Goal: Share content: Share content

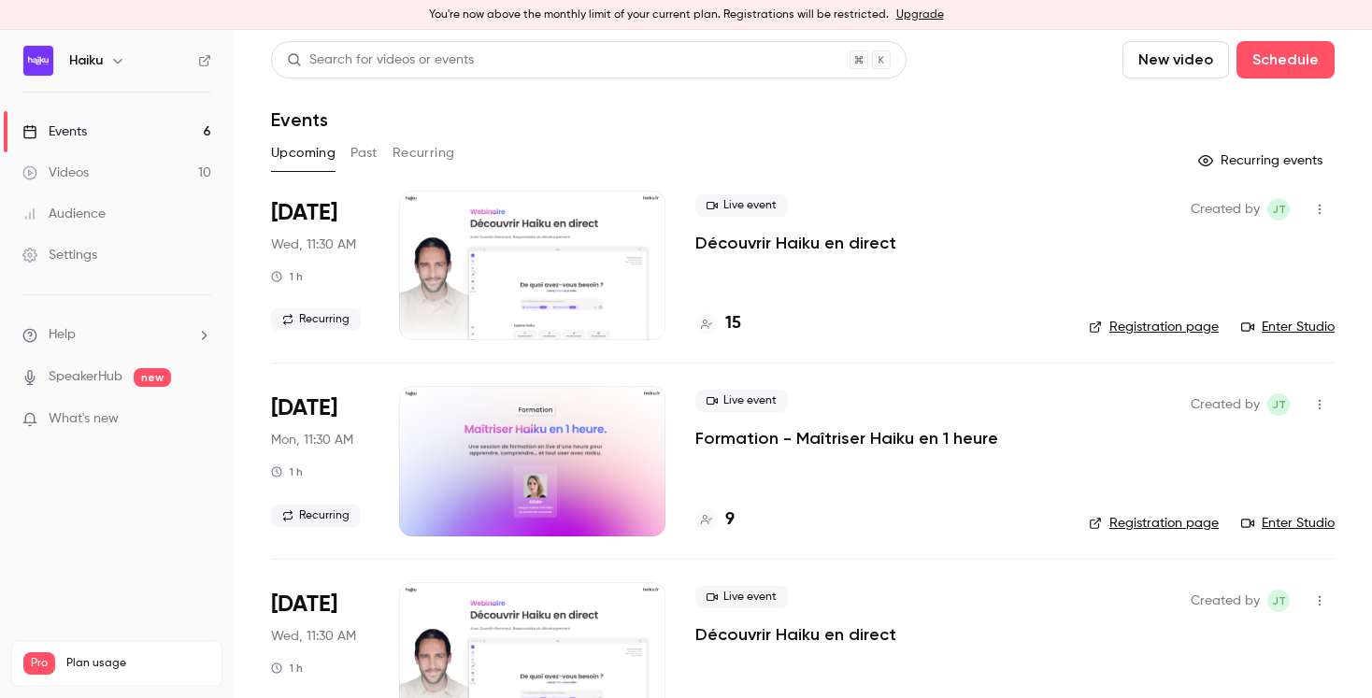
click at [374, 161] on button "Past" at bounding box center [364, 153] width 27 height 30
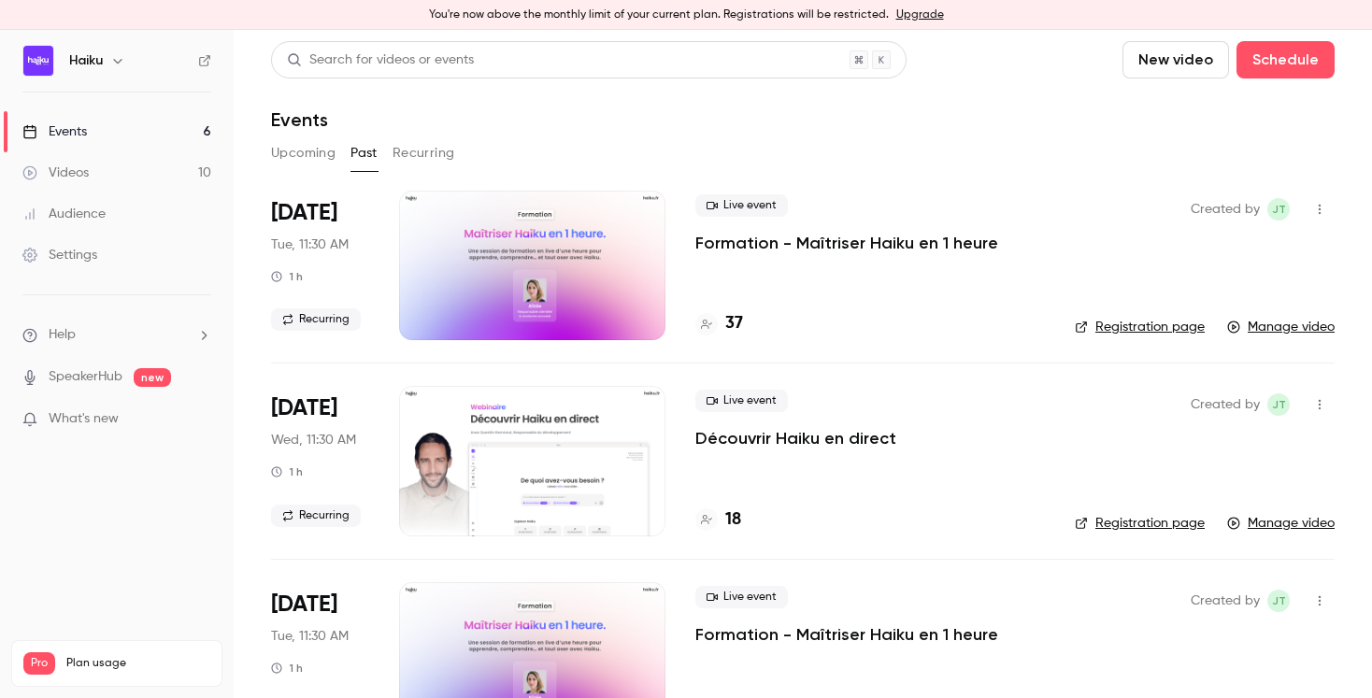
click at [732, 324] on h4 "37" at bounding box center [734, 323] width 18 height 25
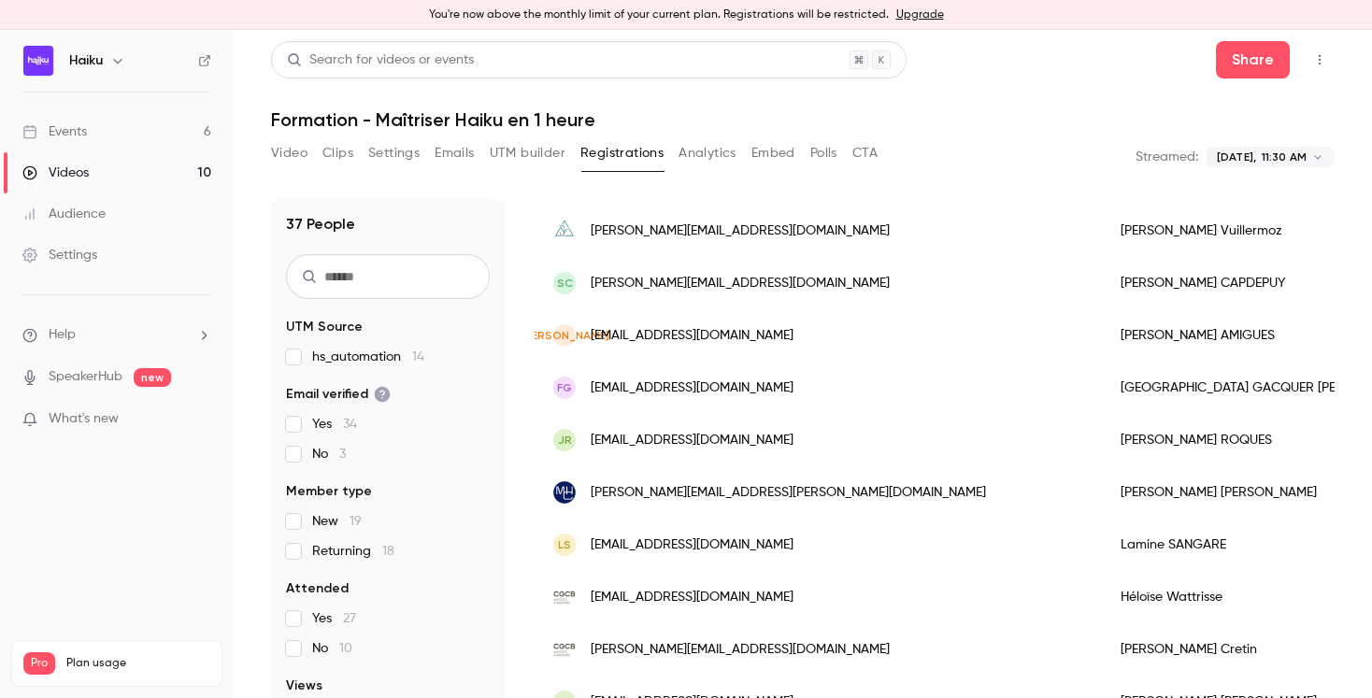
click at [702, 151] on button "Analytics" at bounding box center [708, 153] width 58 height 30
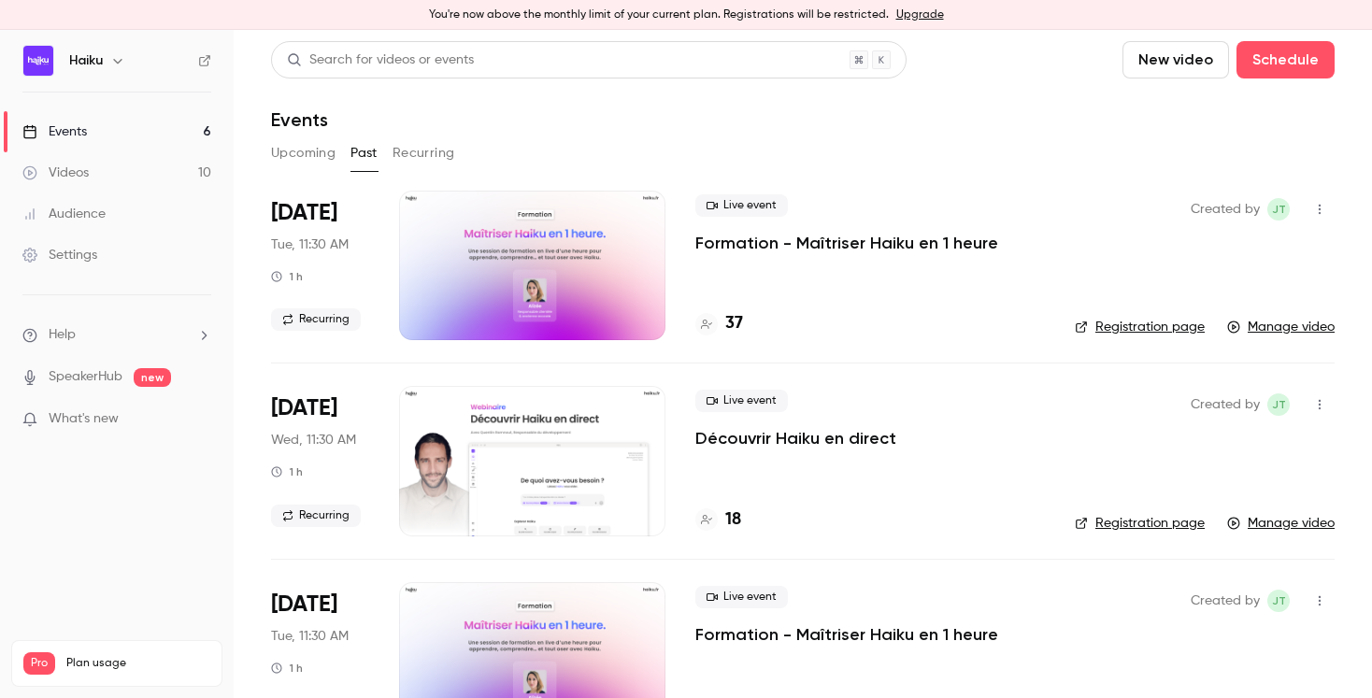
click at [436, 154] on button "Recurring" at bounding box center [424, 153] width 63 height 30
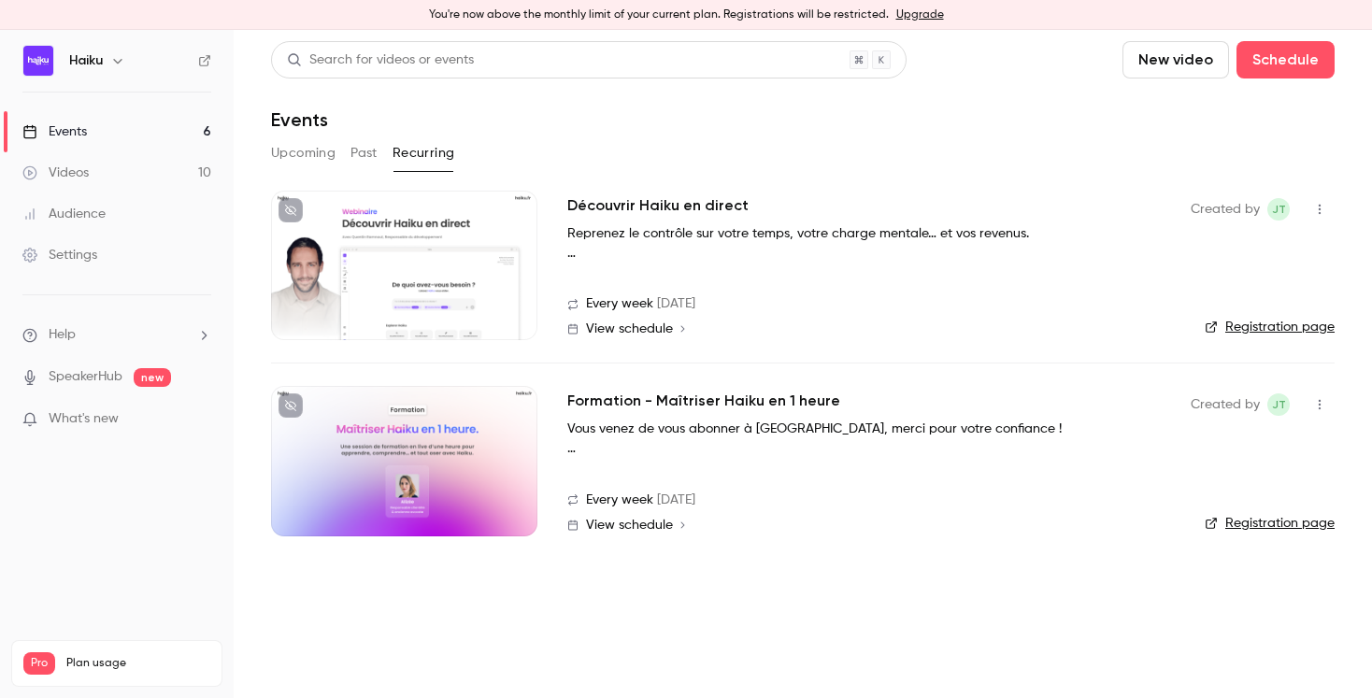
click at [1326, 403] on icon "button" at bounding box center [1320, 404] width 15 height 13
click at [1199, 441] on li "Share" at bounding box center [1233, 452] width 202 height 49
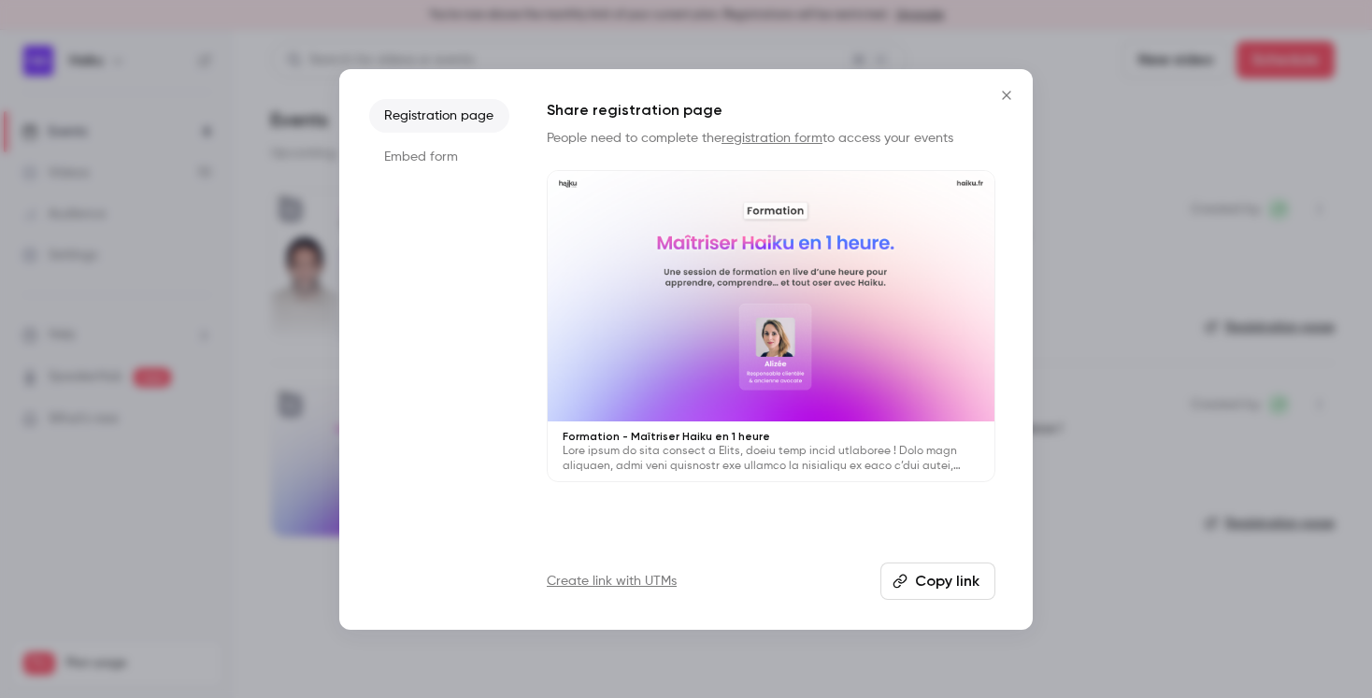
click at [919, 577] on button "Copy link" at bounding box center [938, 581] width 115 height 37
click at [1005, 97] on icon "Close" at bounding box center [1007, 95] width 22 height 15
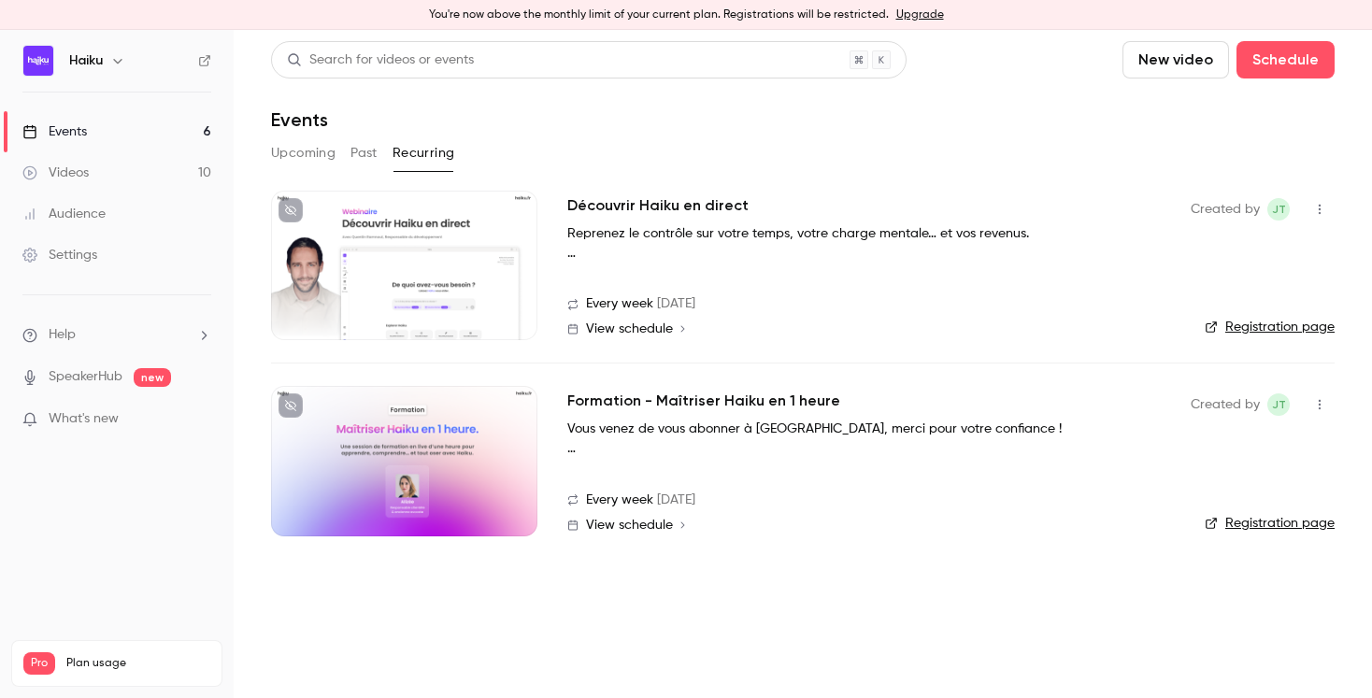
click at [361, 152] on button "Past" at bounding box center [364, 153] width 27 height 30
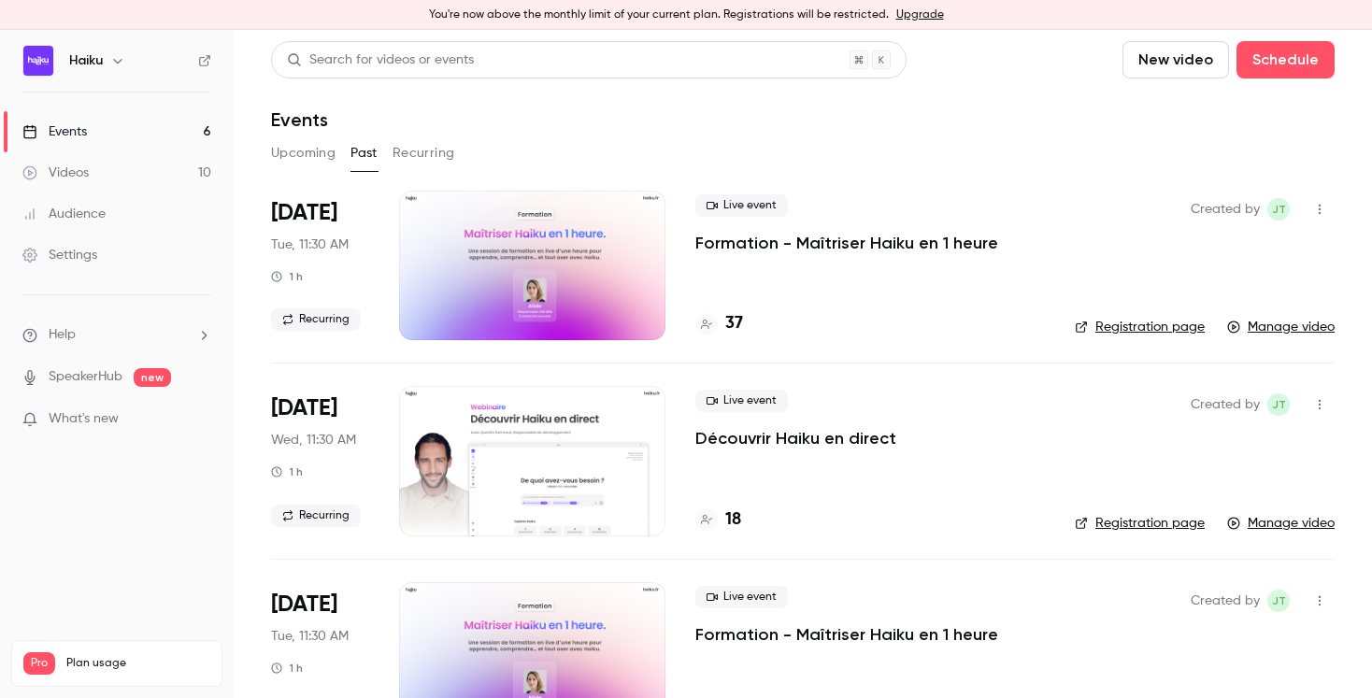
click at [432, 151] on button "Recurring" at bounding box center [424, 153] width 63 height 30
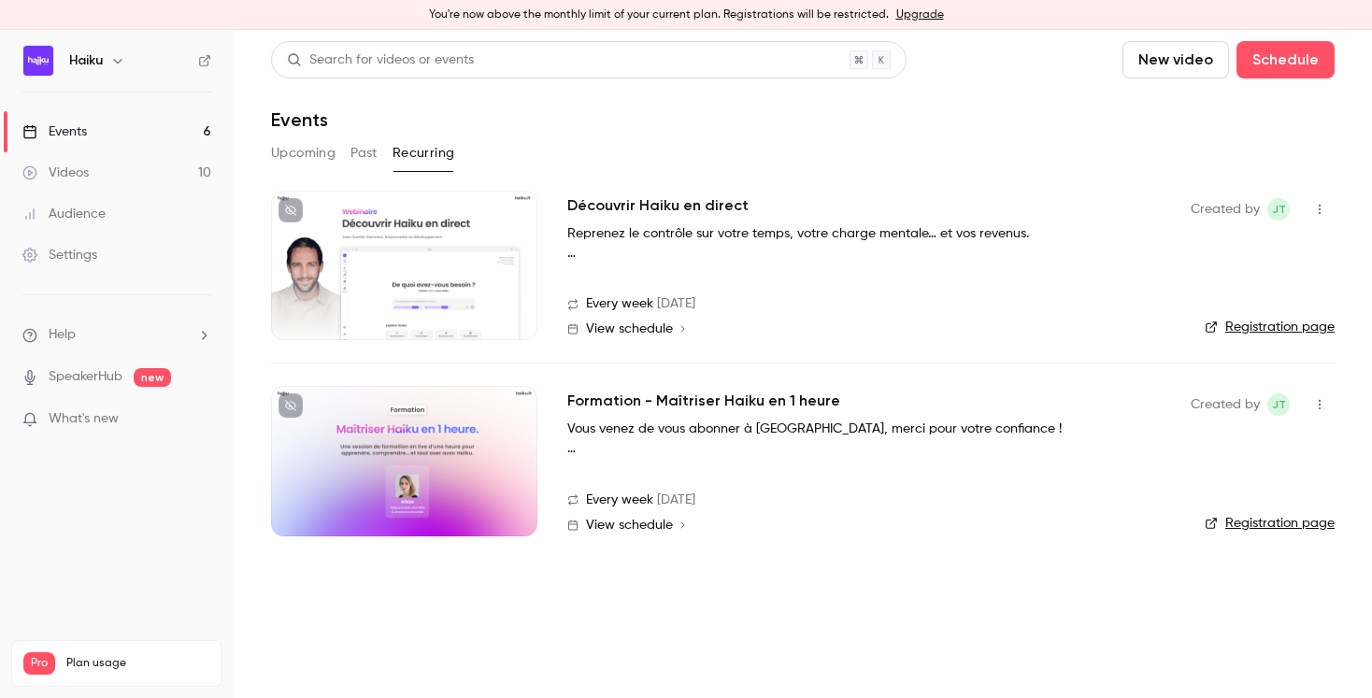
click at [363, 157] on button "Past" at bounding box center [364, 153] width 27 height 30
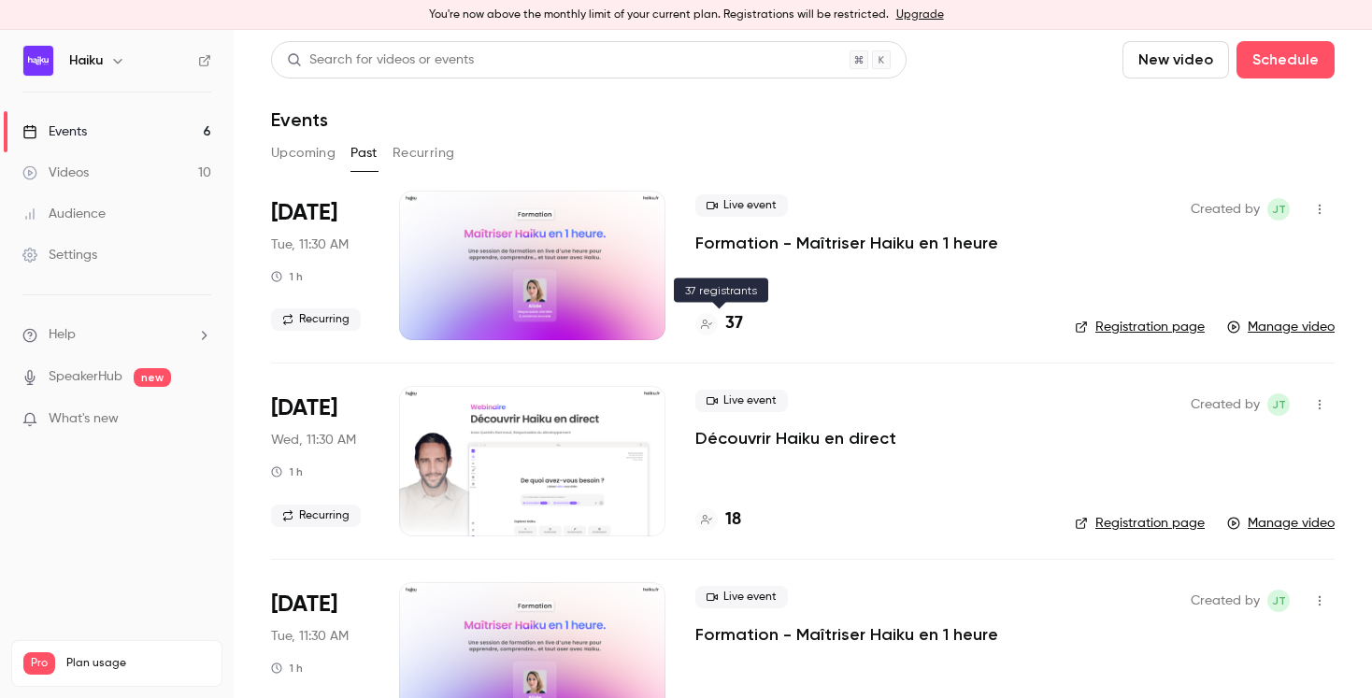
click at [736, 322] on h4 "37" at bounding box center [734, 323] width 18 height 25
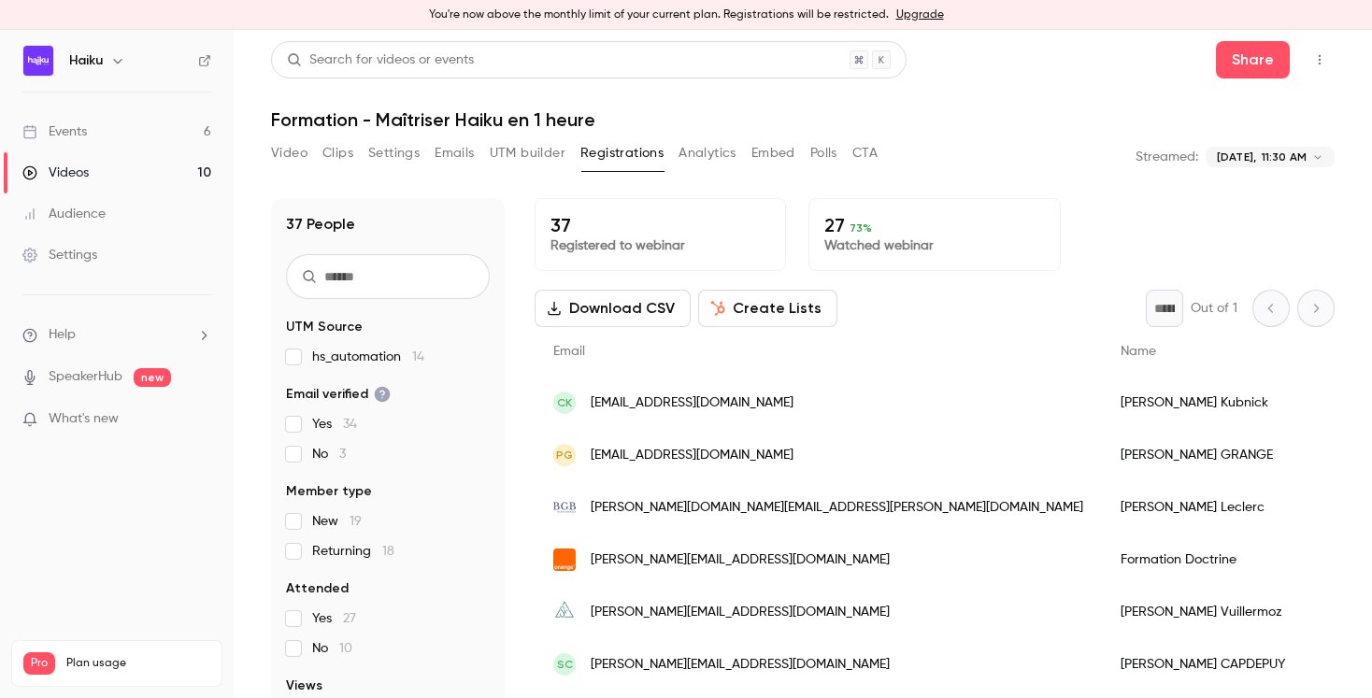
click at [697, 162] on button "Analytics" at bounding box center [708, 153] width 58 height 30
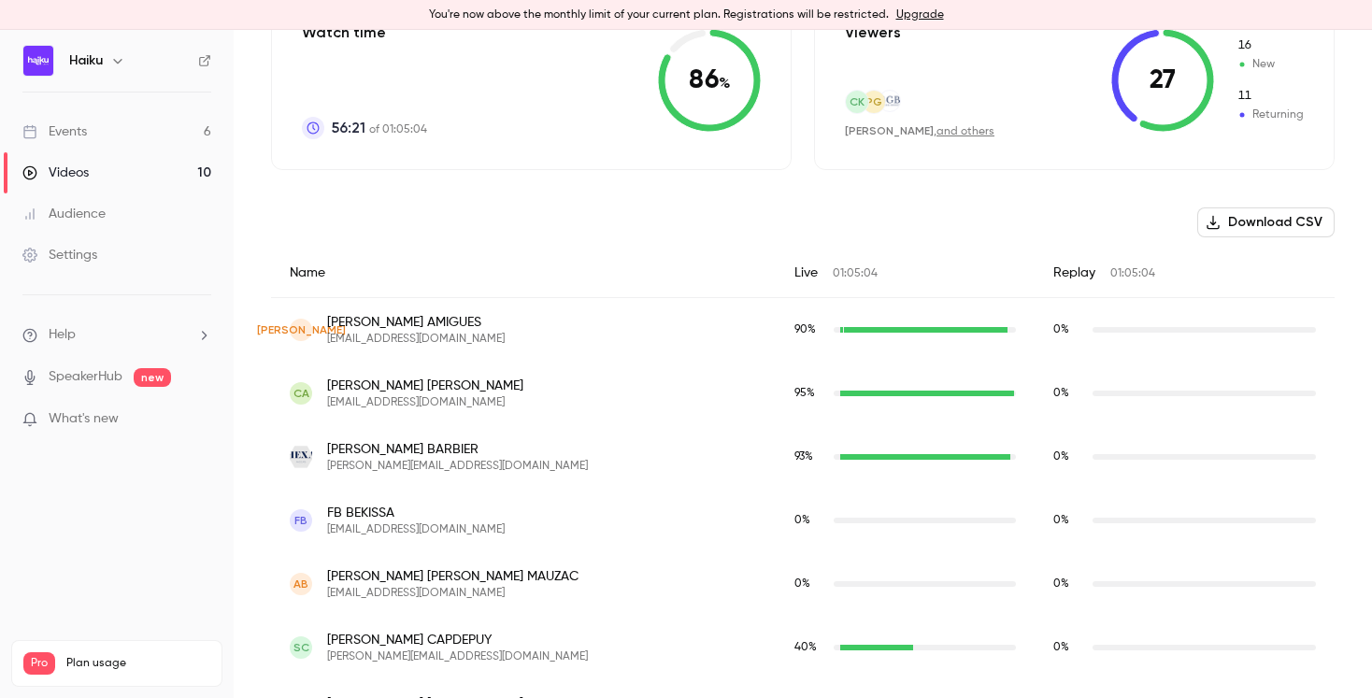
scroll to position [507, 0]
